Goal: Information Seeking & Learning: Learn about a topic

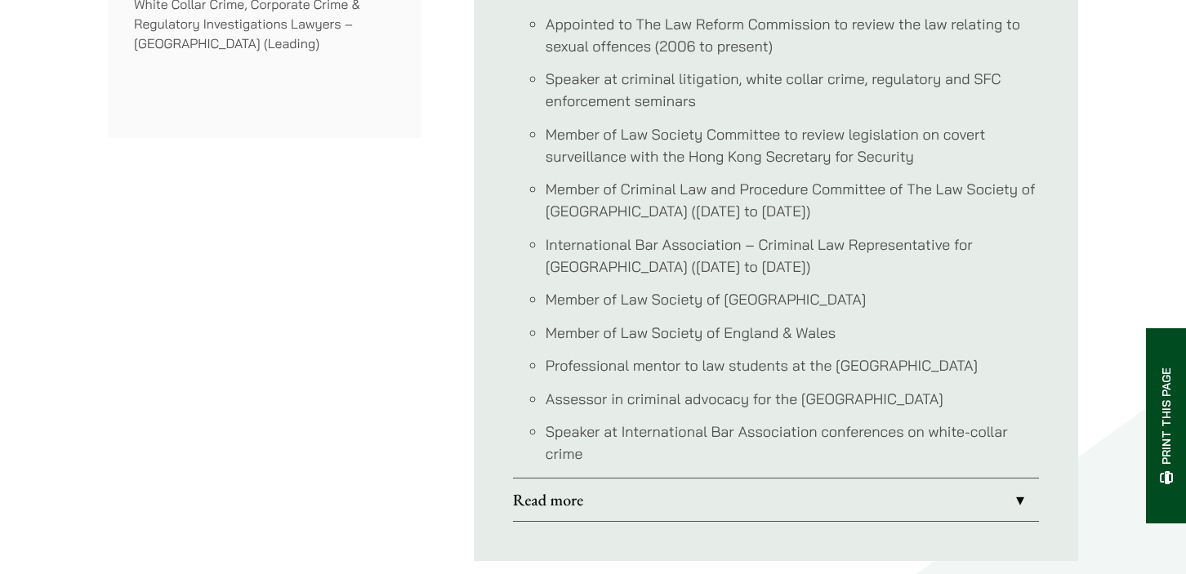
scroll to position [1526, 0]
click at [1015, 505] on link "Read more" at bounding box center [776, 500] width 526 height 42
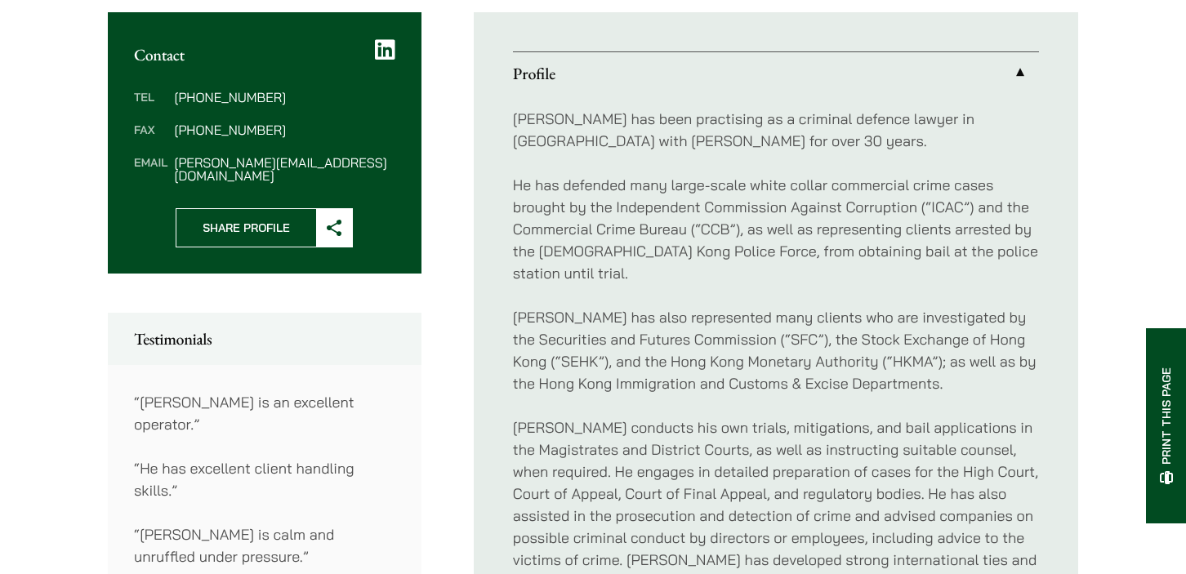
scroll to position [627, 0]
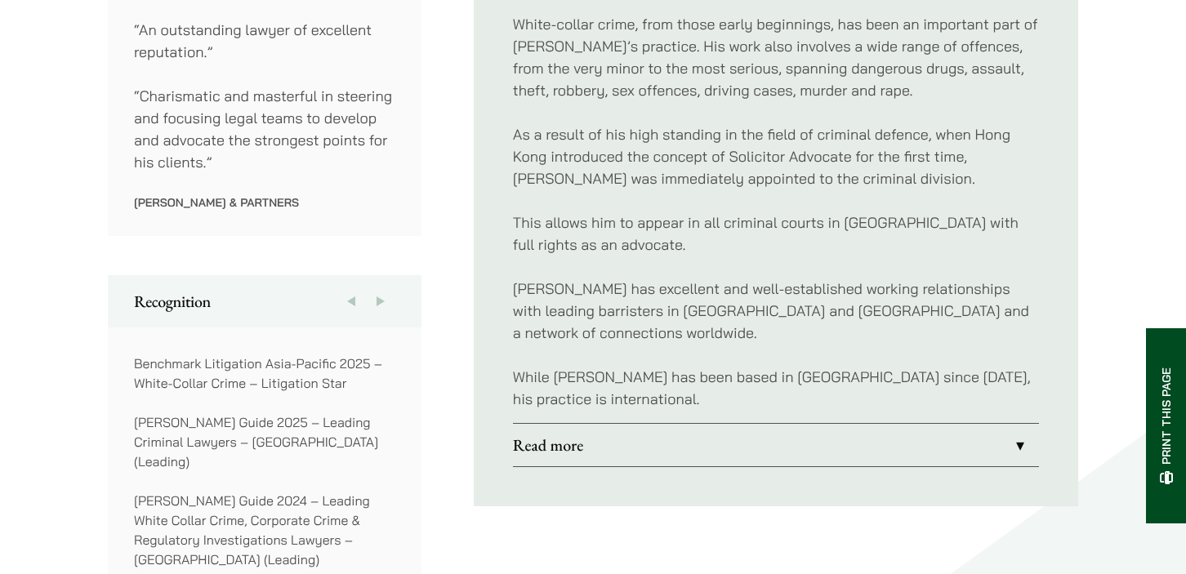
scroll to position [1077, 0]
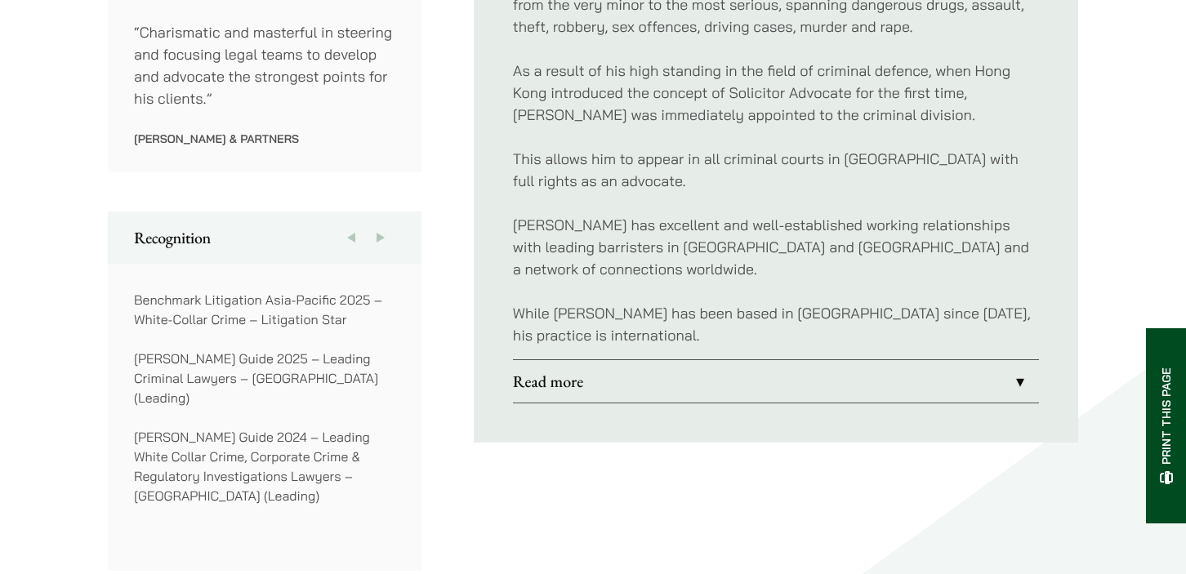
click at [1017, 361] on link "Read more" at bounding box center [776, 381] width 526 height 42
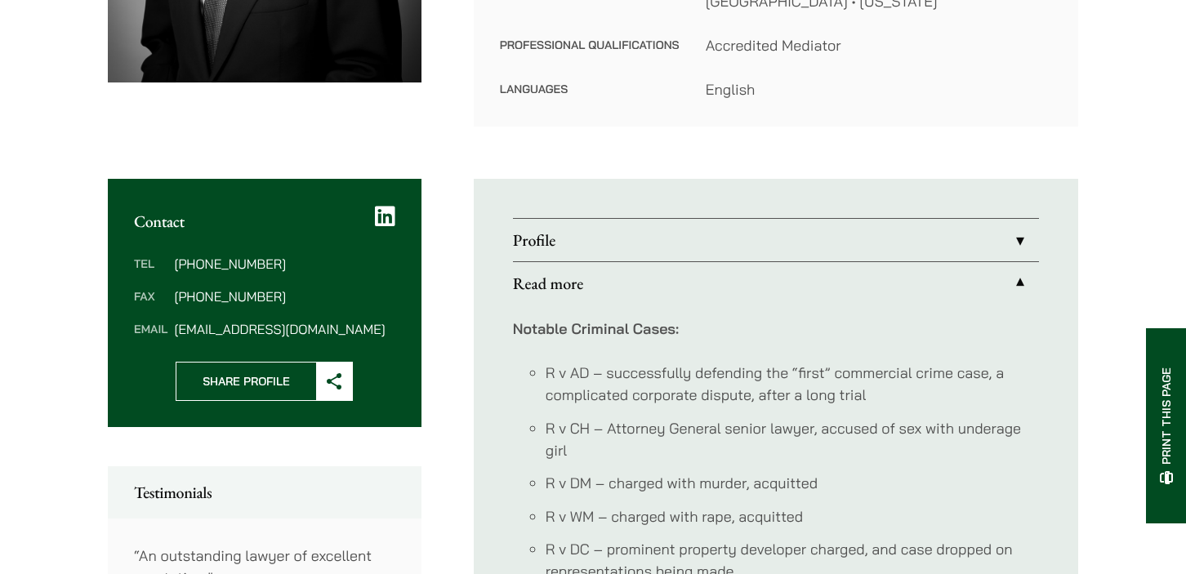
scroll to position [418, 0]
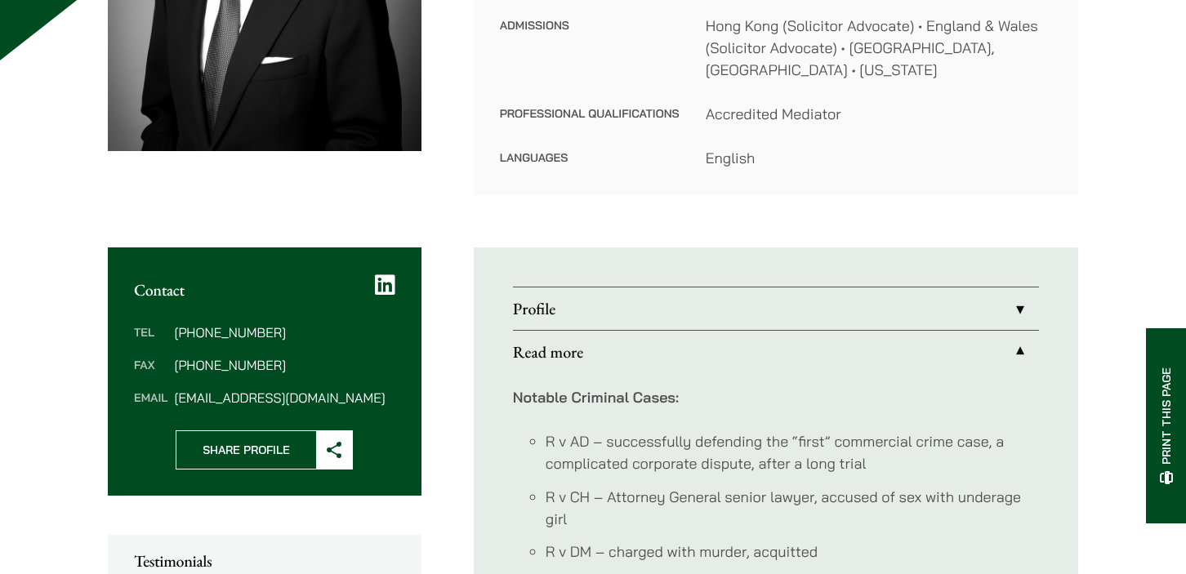
click at [1017, 288] on link "Profile" at bounding box center [776, 309] width 526 height 42
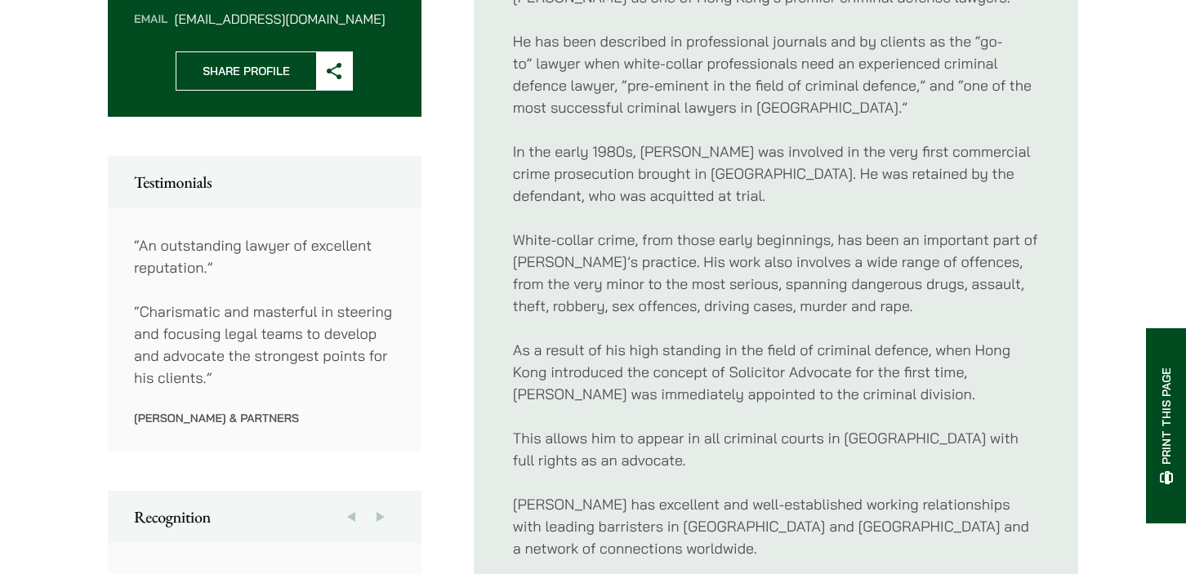
scroll to position [799, 0]
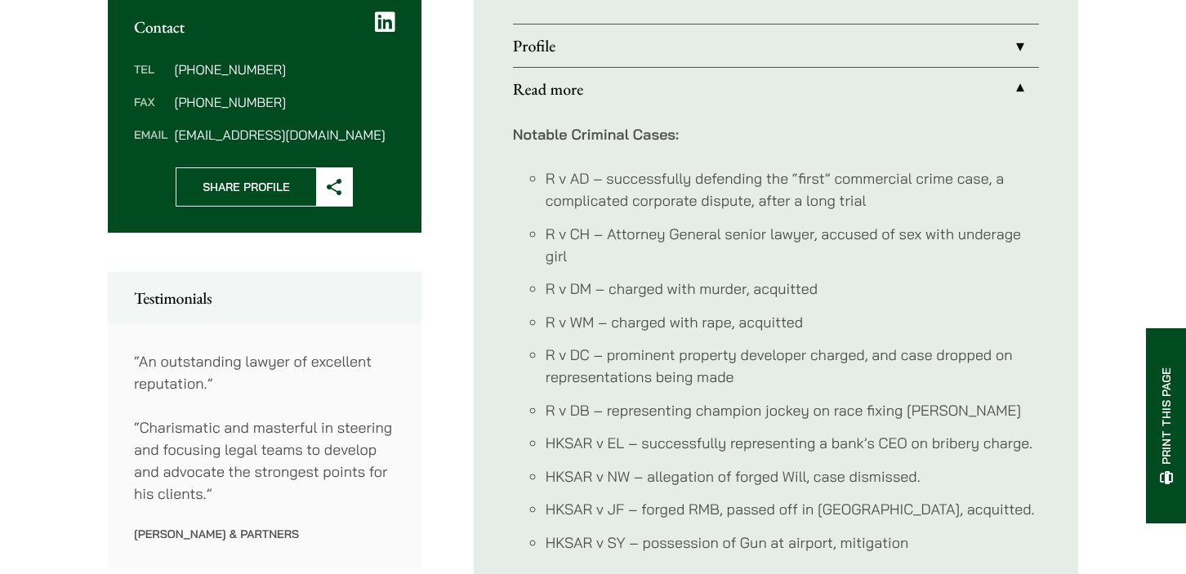
scroll to position [644, 0]
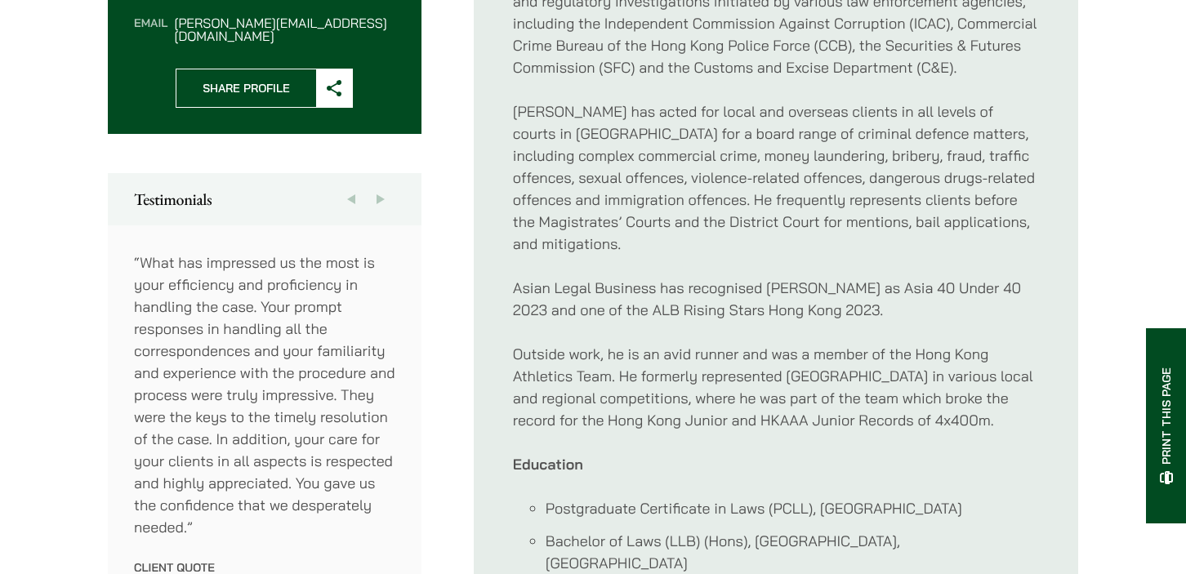
scroll to position [755, 0]
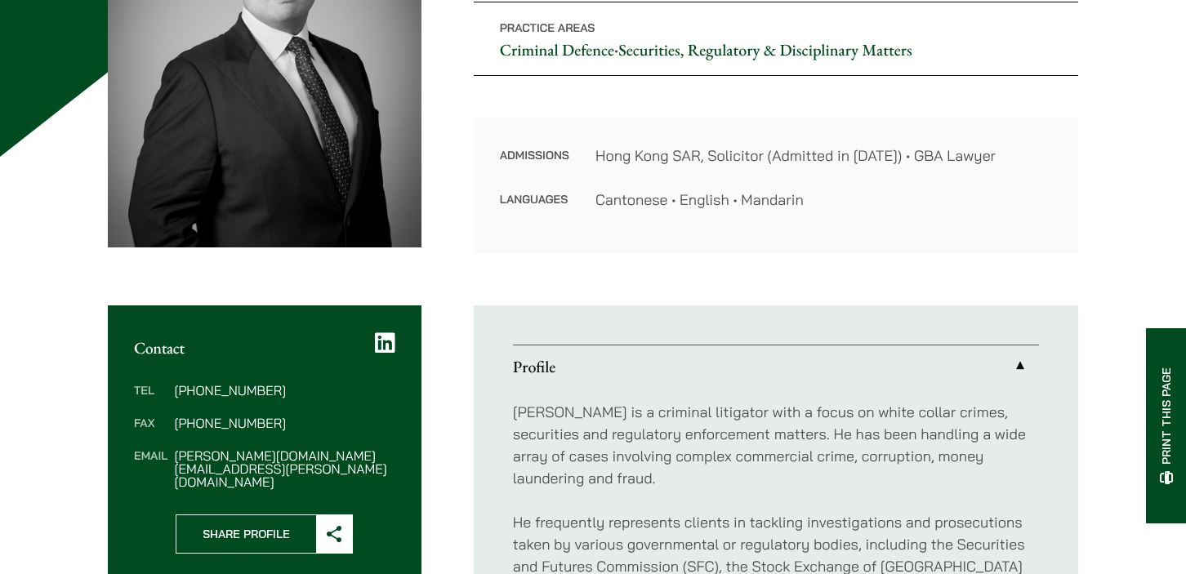
scroll to position [333, 0]
